Goal: Task Accomplishment & Management: Manage account settings

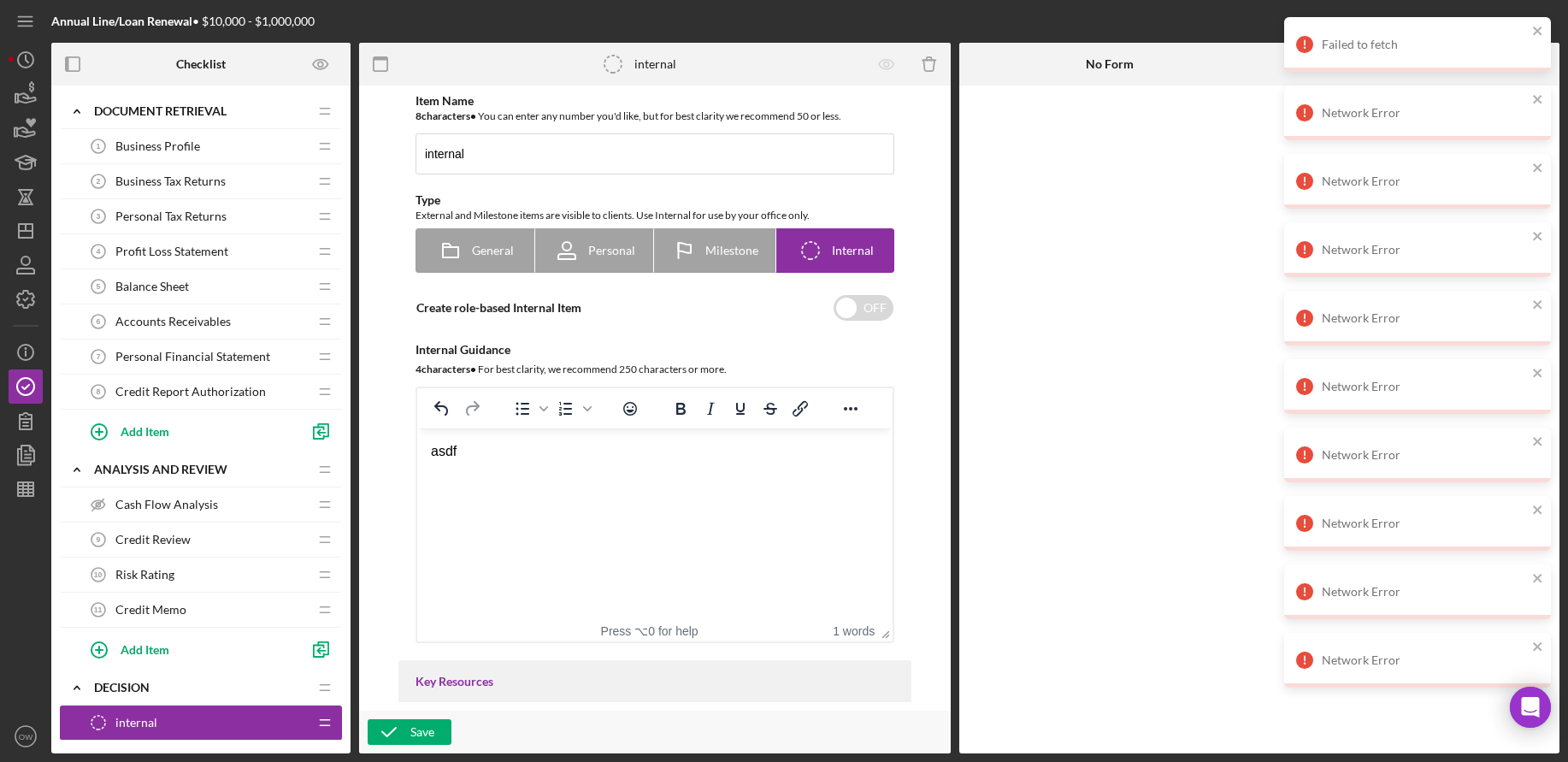
scroll to position [796, 0]
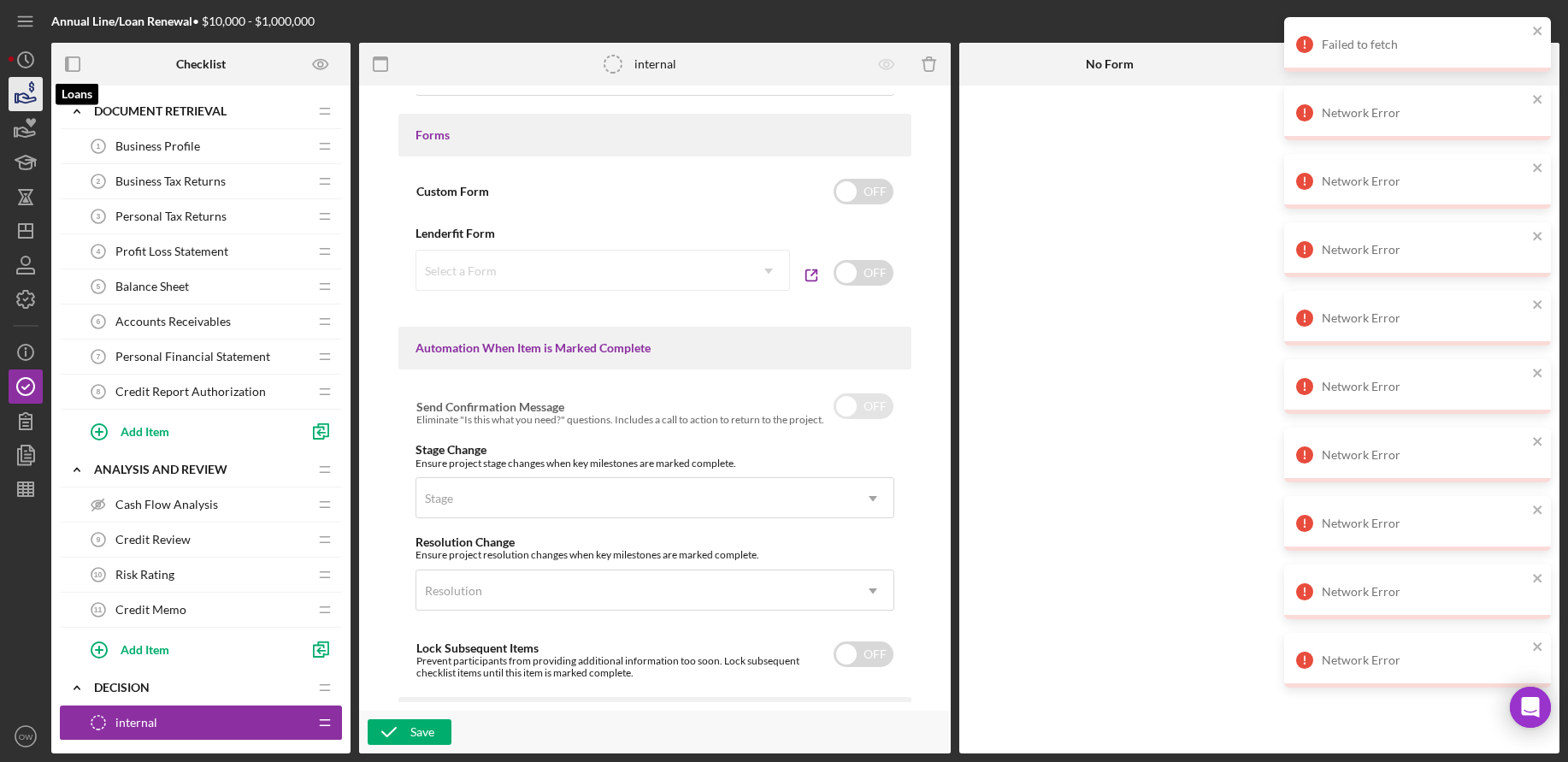
click at [27, 87] on icon "button" at bounding box center [26, 93] width 42 height 42
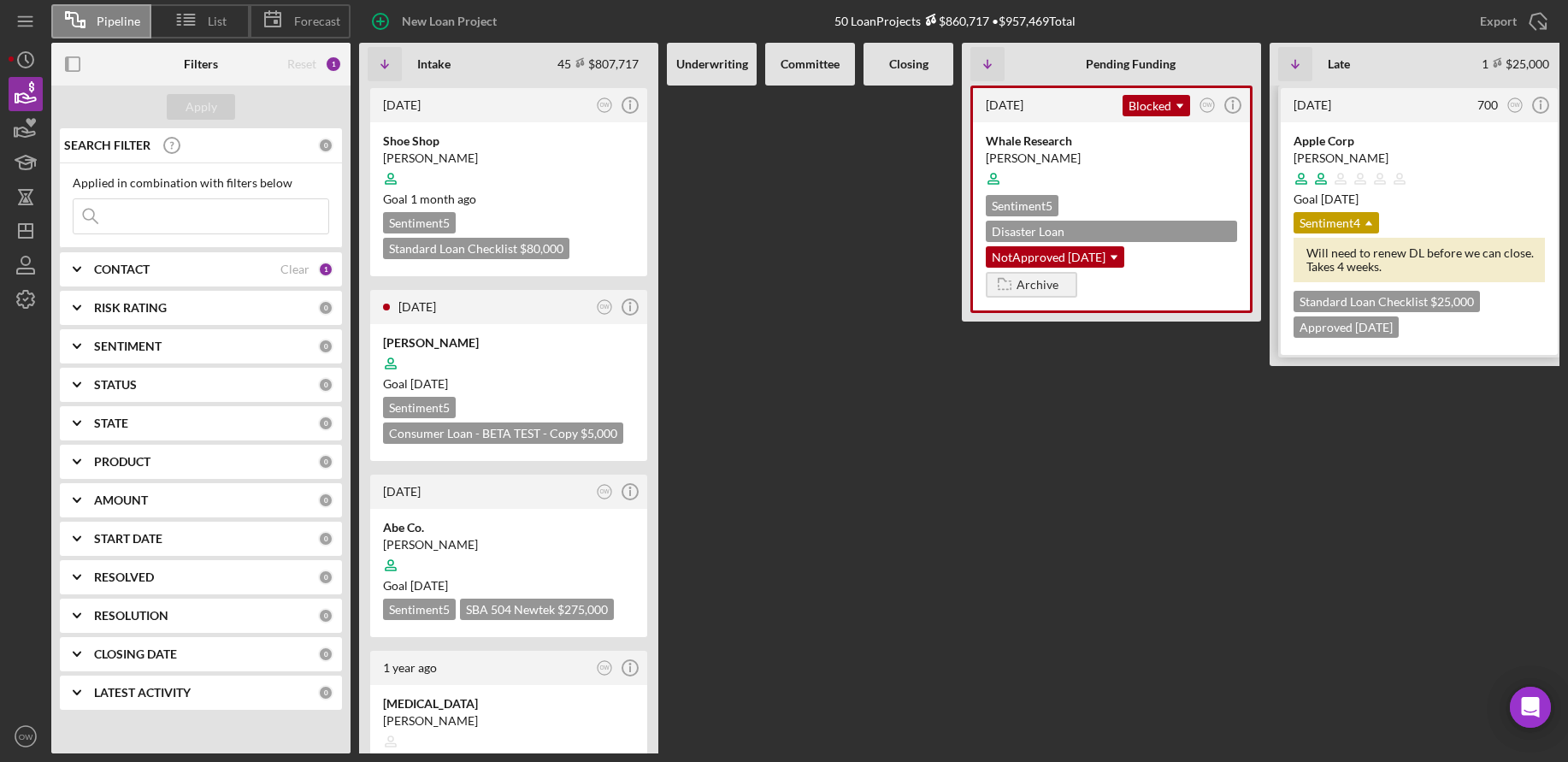
click at [1386, 130] on div "Apple Corp Julie Cranston Goal 2 months ago Sentiment 4 Icon/Dropdown Arrow Wil…" at bounding box center [1420, 239] width 277 height 233
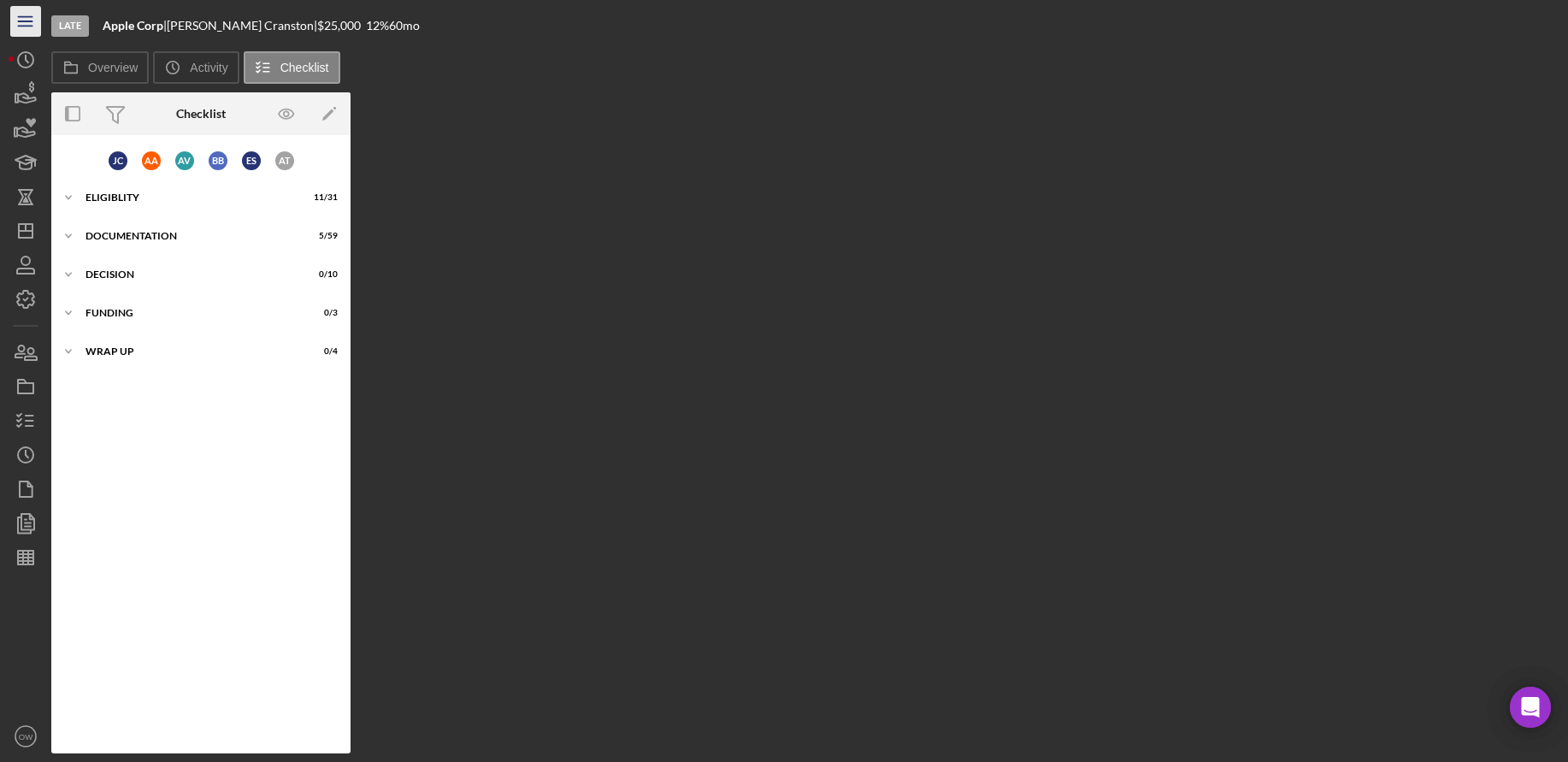
click at [23, 31] on icon "Icon/Menu" at bounding box center [26, 22] width 39 height 39
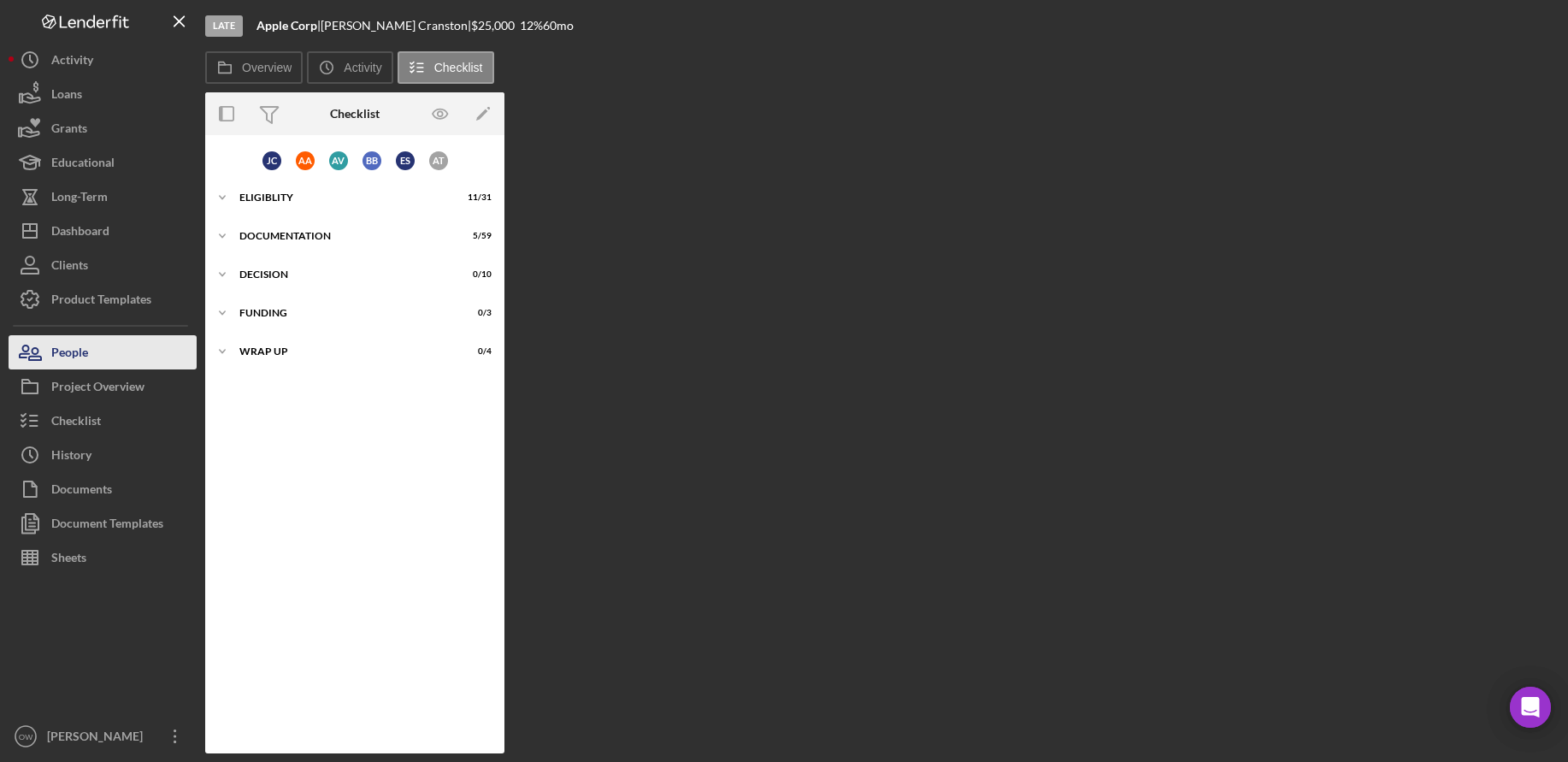
click at [122, 347] on button "People" at bounding box center [102, 352] width 188 height 34
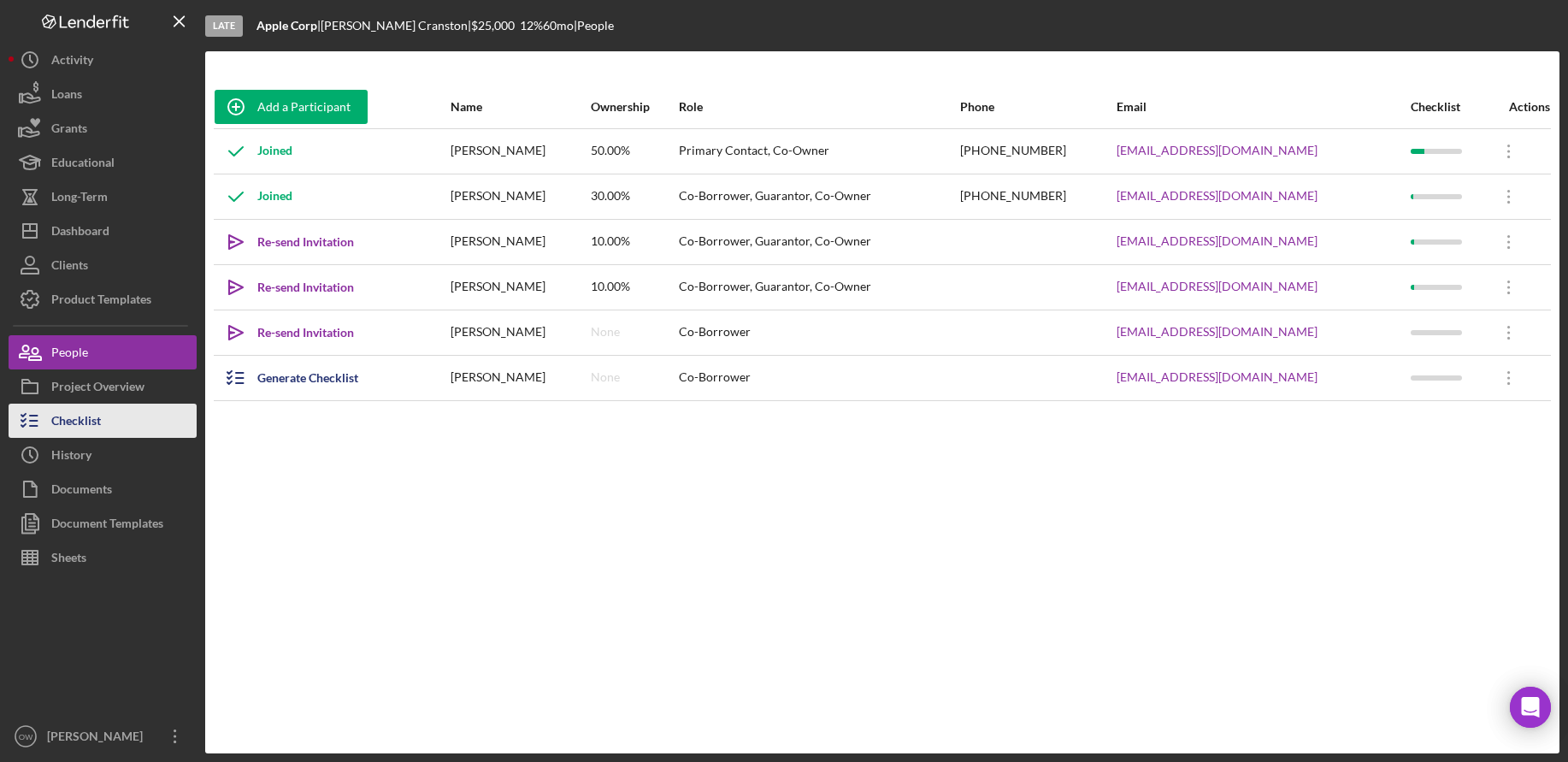
click at [70, 430] on div "Checklist" at bounding box center [76, 422] width 49 height 39
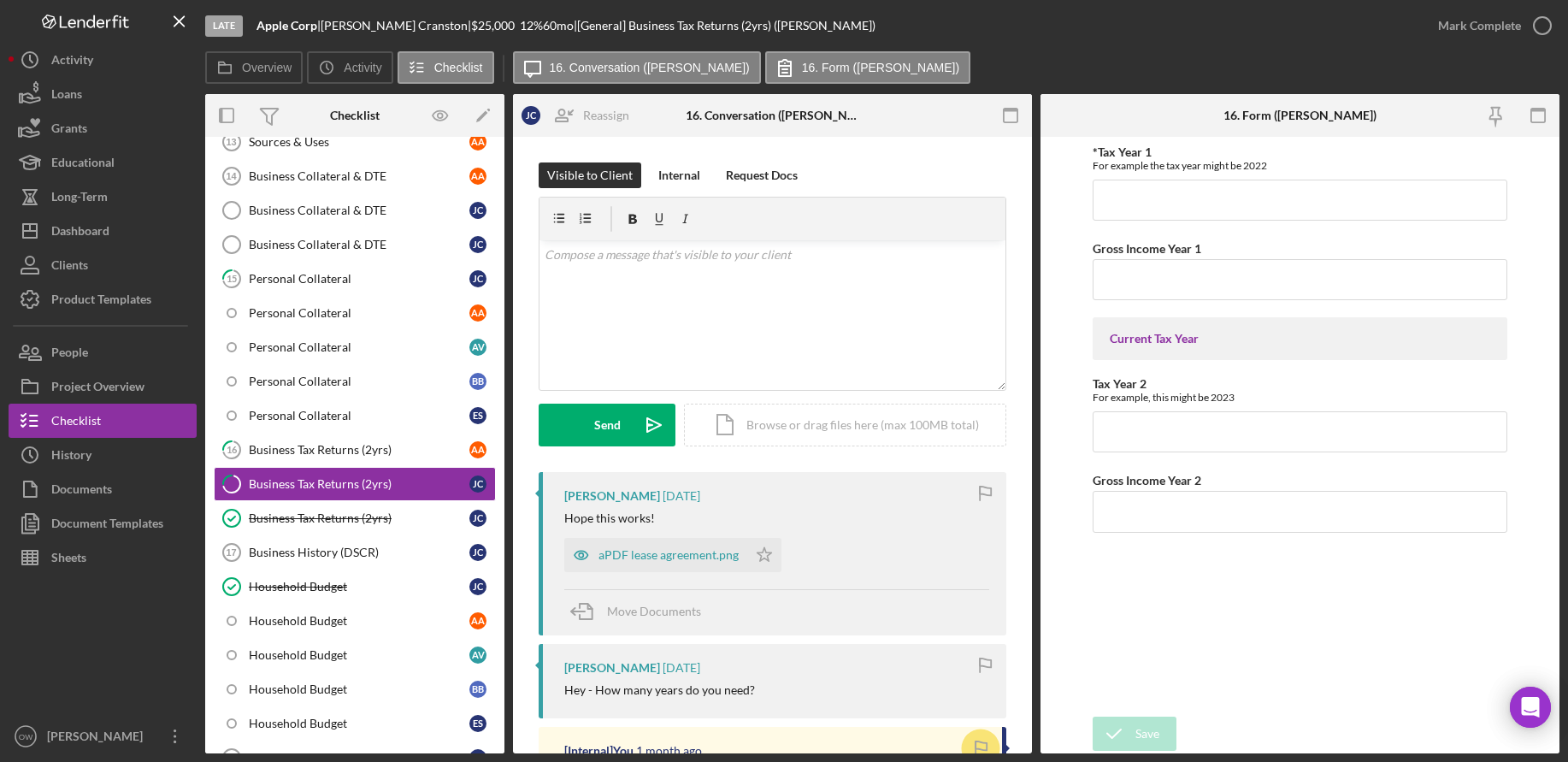
scroll to position [512, 0]
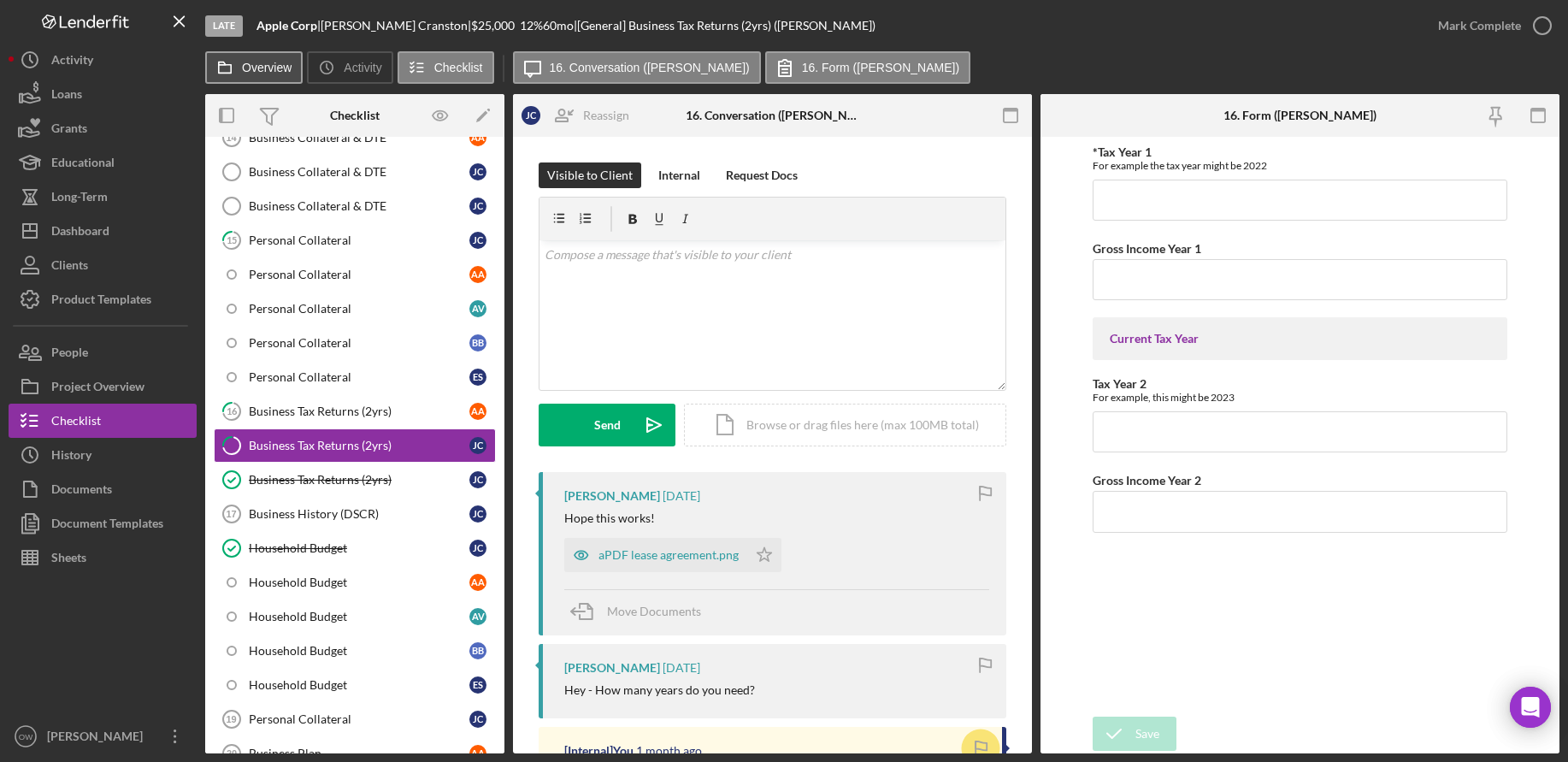
click at [278, 67] on label "Overview" at bounding box center [266, 68] width 49 height 14
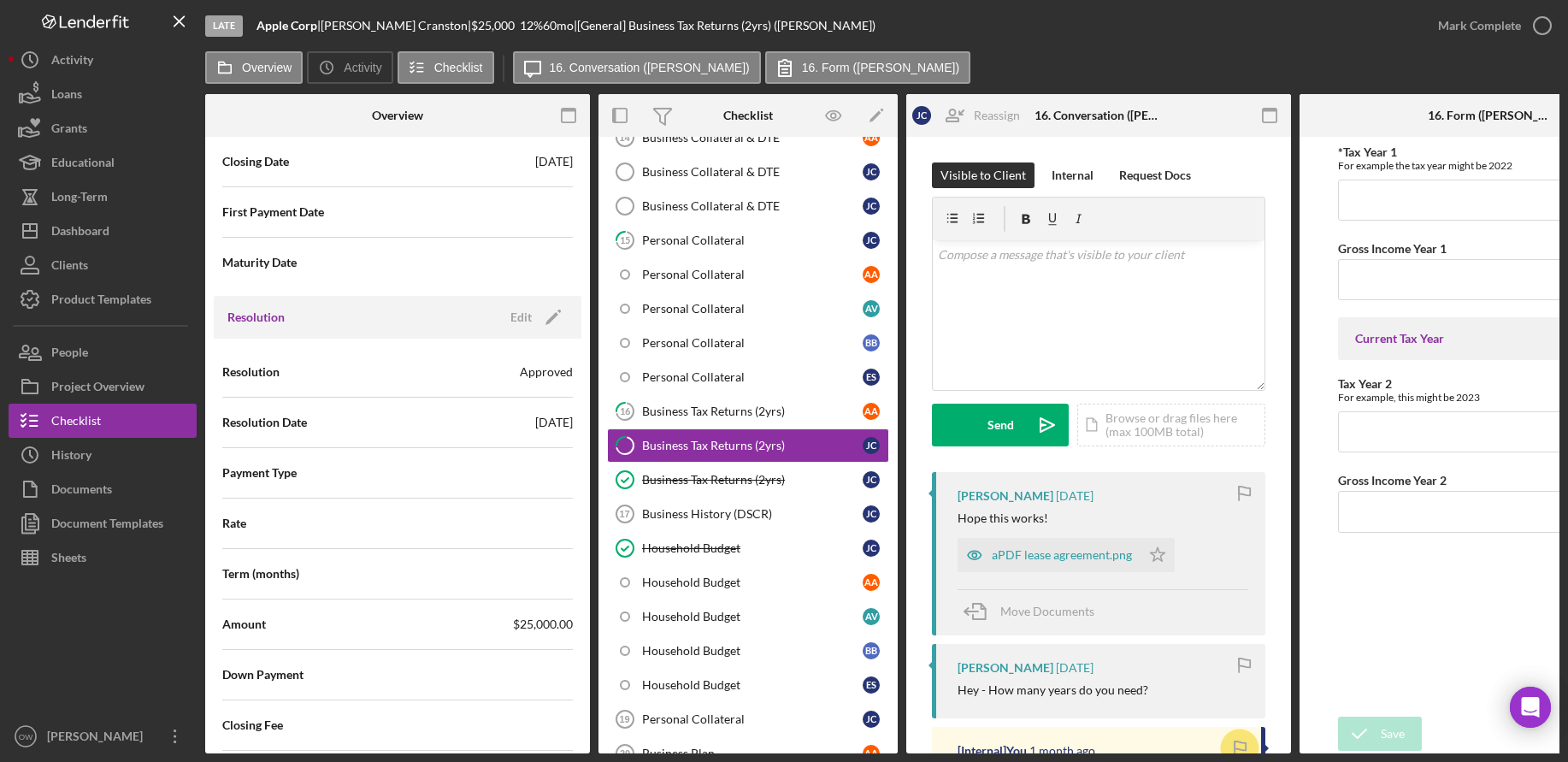
scroll to position [2351, 0]
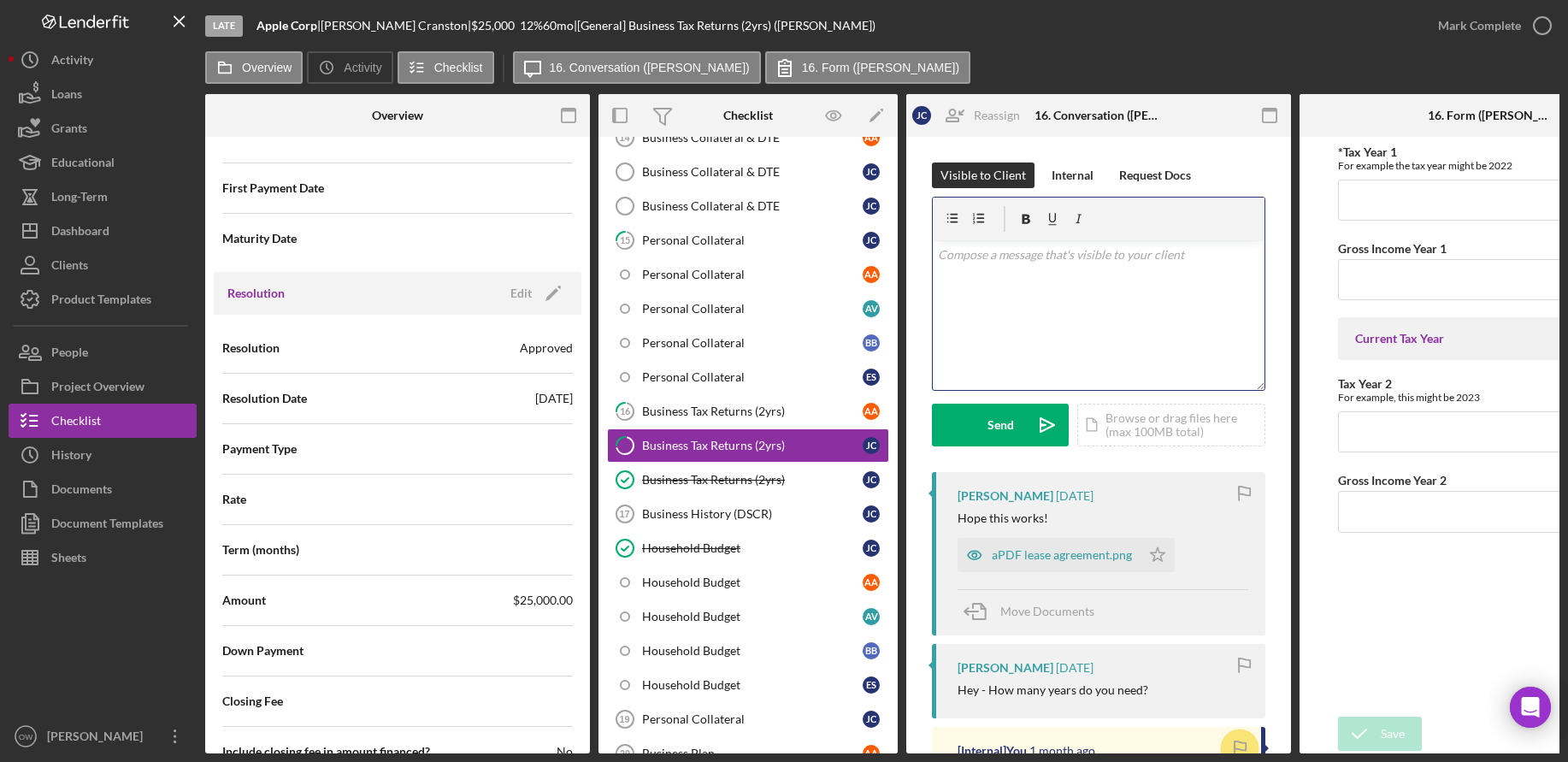
click at [1033, 304] on div "v Color teal Color pink Remove color Add row above Add row below Add column bef…" at bounding box center [1099, 315] width 332 height 150
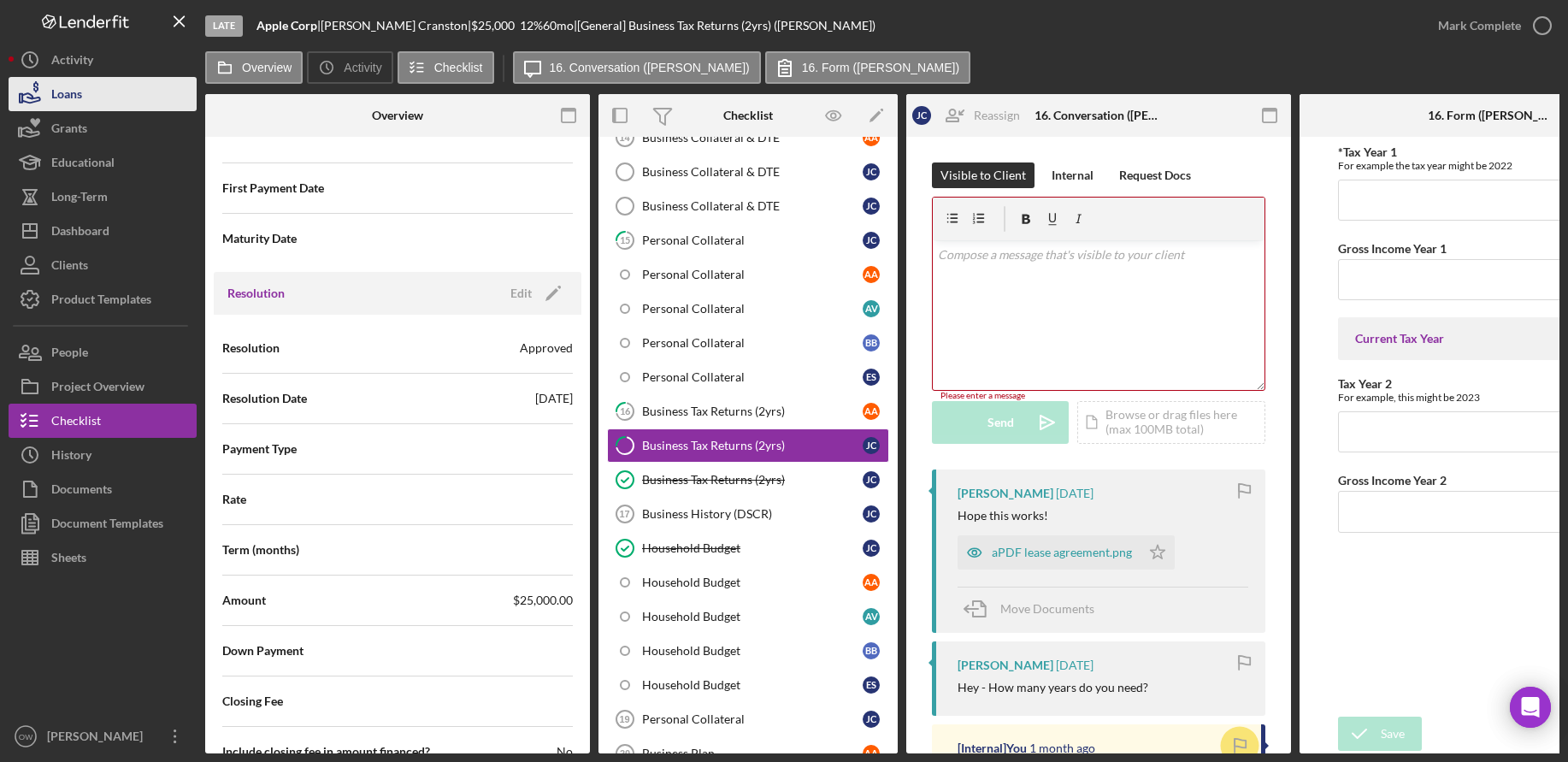
click at [106, 93] on button "Loans" at bounding box center [102, 93] width 188 height 34
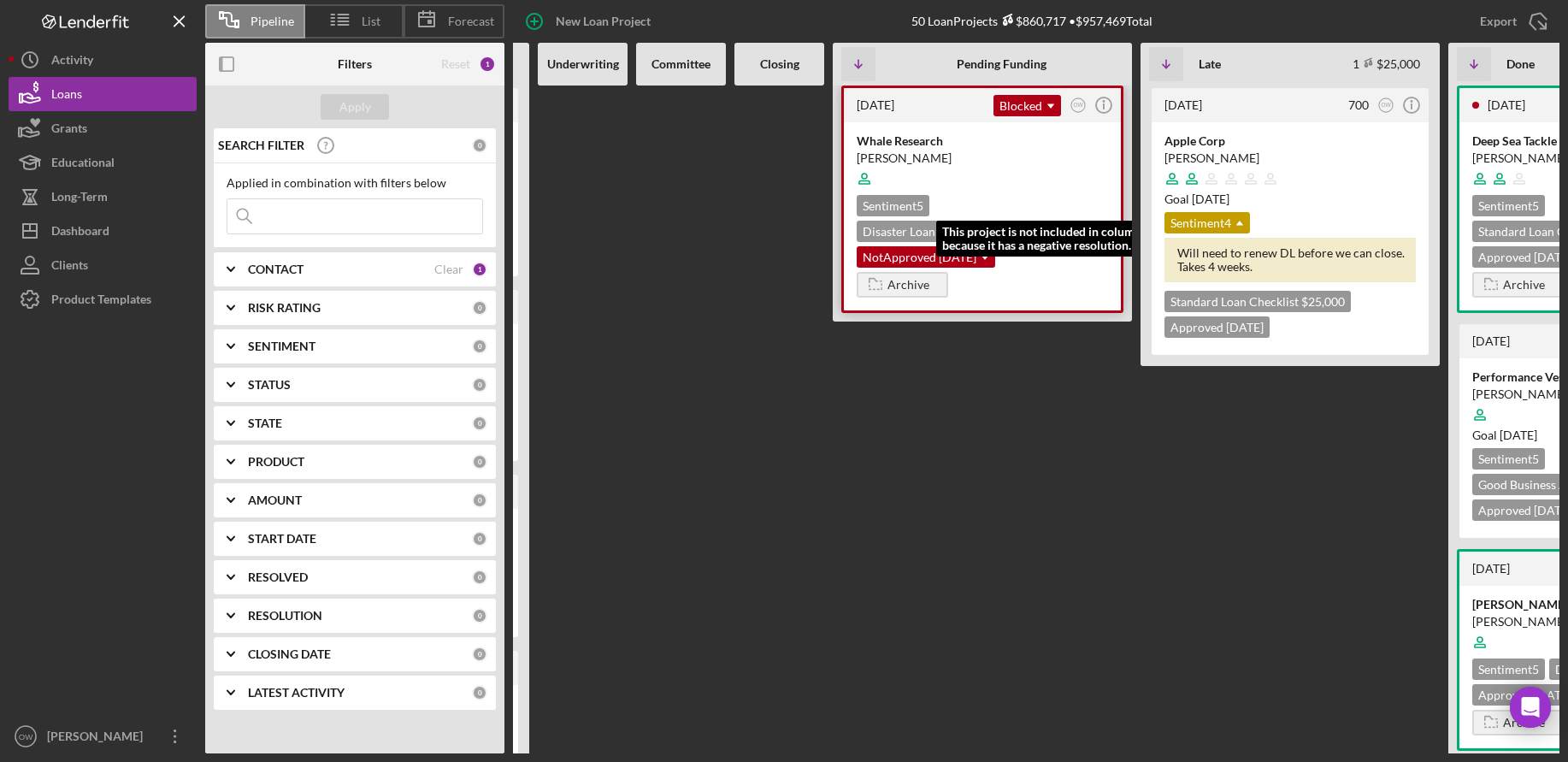
scroll to position [0, 480]
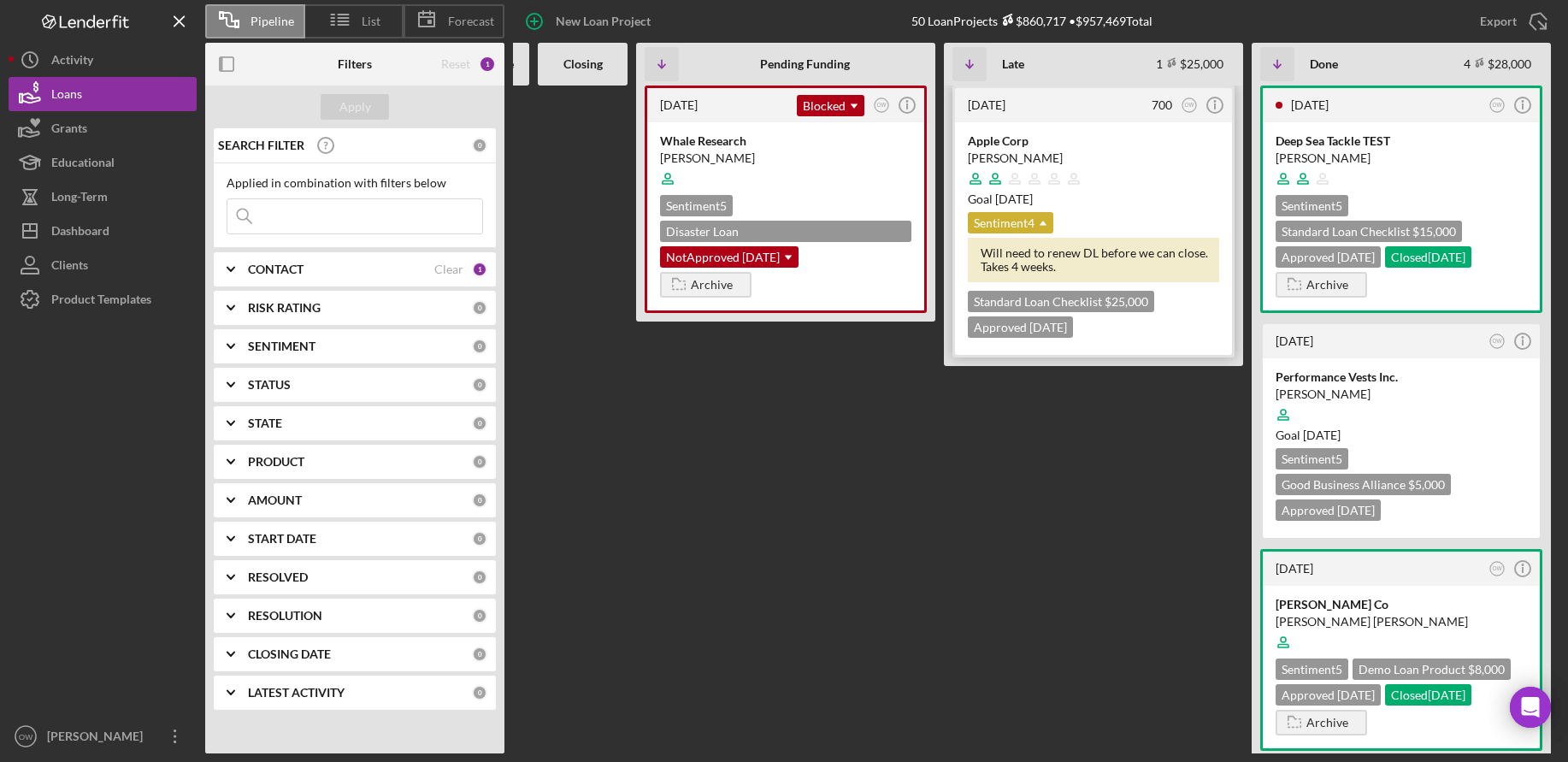
click at [1009, 228] on div "Sentiment 4 Icon/Dropdown Arrow" at bounding box center [1010, 222] width 86 height 21
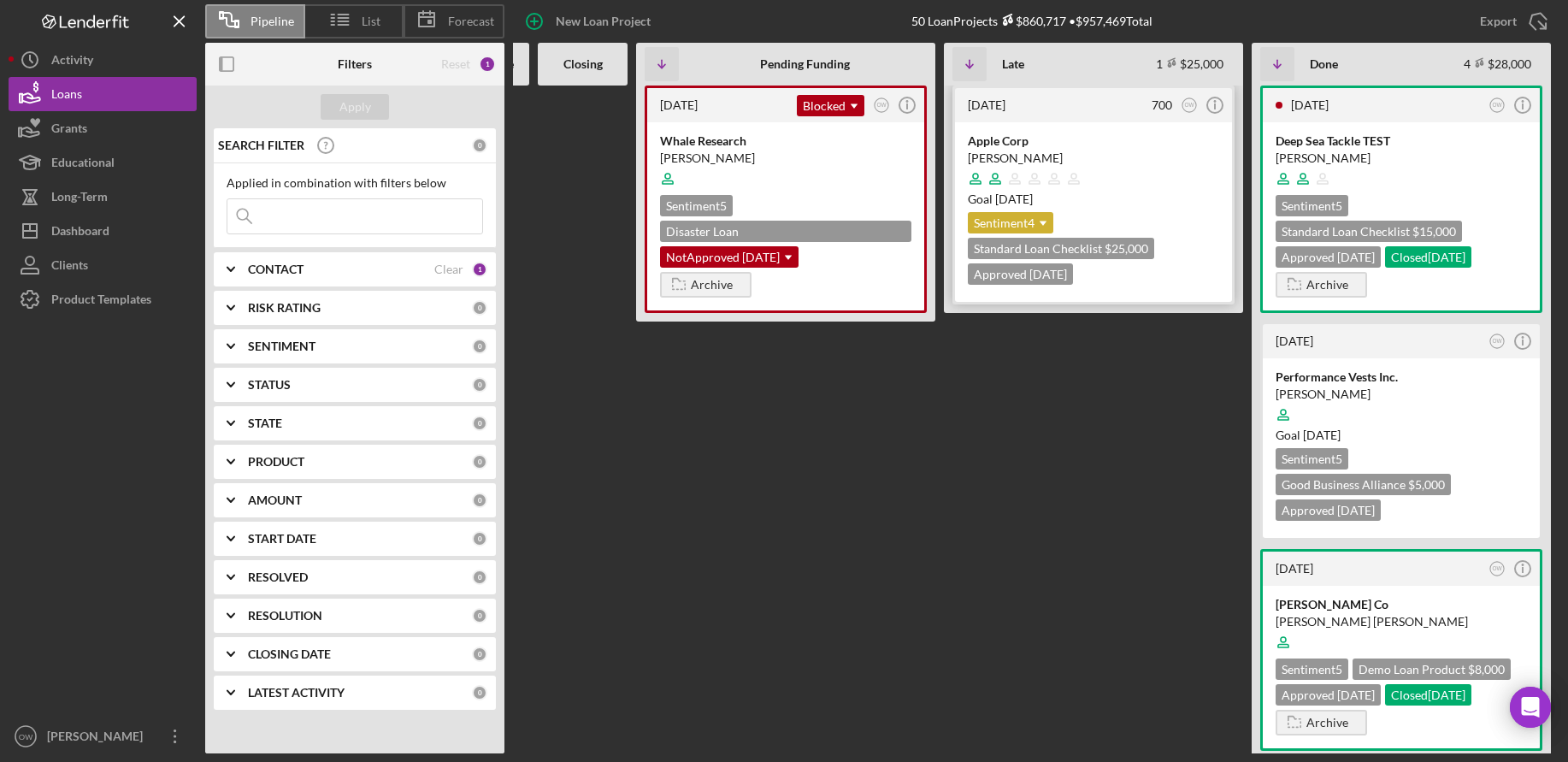
click at [1009, 228] on div "Sentiment 4 Icon/Dropdown Arrow" at bounding box center [1010, 222] width 86 height 21
